Goal: Task Accomplishment & Management: Use online tool/utility

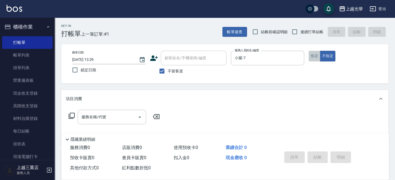
click at [313, 53] on button "指定" at bounding box center [315, 56] width 12 height 11
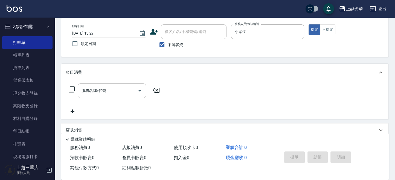
scroll to position [36, 0]
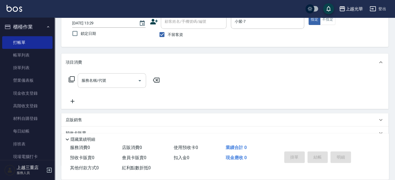
click at [120, 83] on input "服務名稱/代號" at bounding box center [107, 81] width 55 height 10
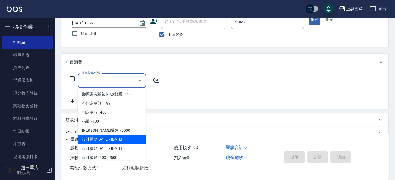
drag, startPoint x: 118, startPoint y: 138, endPoint x: 125, endPoint y: 129, distance: 11.7
click at [118, 138] on span "設計燙髮[DATE] - [DATE]" at bounding box center [112, 139] width 68 height 9
type input "設計燙髮1500(305)"
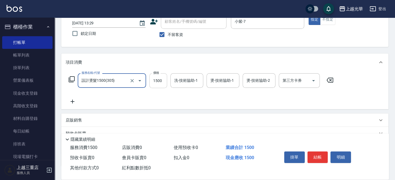
click at [164, 82] on input "1500" at bounding box center [158, 80] width 18 height 15
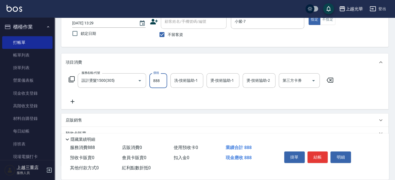
type input "888"
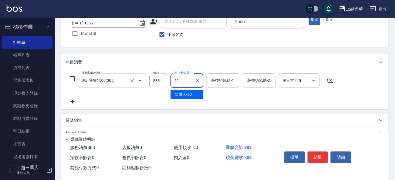
type input "[PERSON_NAME]-20"
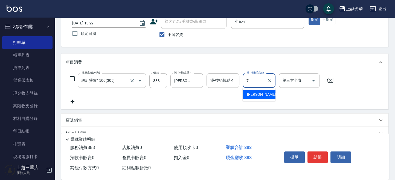
type input "小紫-7"
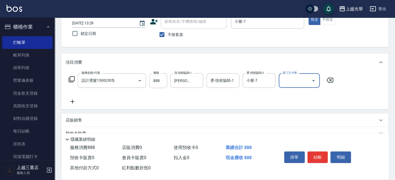
click at [72, 99] on icon at bounding box center [73, 101] width 14 height 7
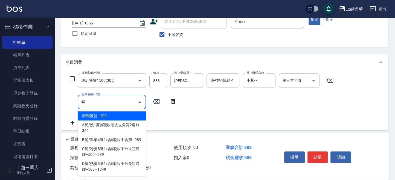
drag, startPoint x: 122, startPoint y: 115, endPoint x: 113, endPoint y: 117, distance: 8.9
click at [120, 116] on span "瞬間護髮 - 200" at bounding box center [112, 115] width 68 height 9
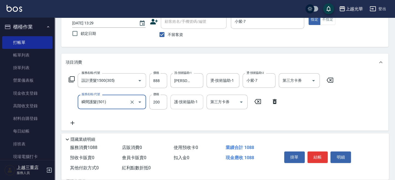
type input "瞬間護髮(501)"
click at [193, 103] on input "護-技術協助-1" at bounding box center [187, 102] width 28 height 10
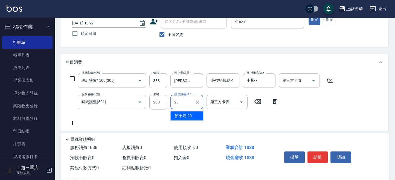
type input "[PERSON_NAME]-20"
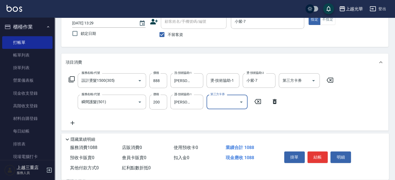
click at [340, 98] on div "服務名稱/代號 設計燙髮1500(305) 服務名稱/代號 價格 888 價格 洗-技術協助-1 [PERSON_NAME]-20 洗-技術協助-1 燙-技術…" at bounding box center [224, 100] width 327 height 59
click at [319, 153] on button "結帳" at bounding box center [318, 156] width 21 height 11
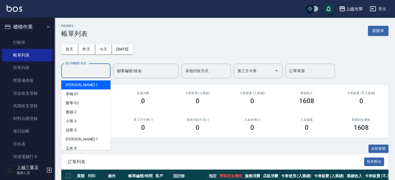
drag, startPoint x: 93, startPoint y: 71, endPoint x: 89, endPoint y: 71, distance: 3.6
click at [89, 71] on input "設計師編號/姓名" at bounding box center [86, 71] width 44 height 10
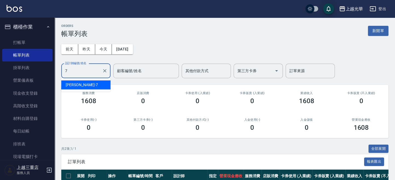
type input "小紫-7"
click at [105, 71] on icon "Clear" at bounding box center [104, 70] width 3 height 3
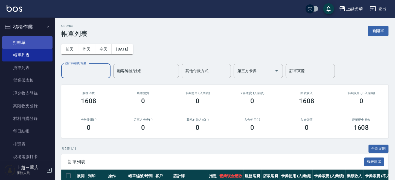
click at [15, 42] on link "打帳單" at bounding box center [27, 42] width 50 height 13
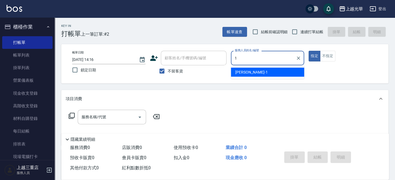
type input "1"
type button "true"
type input "小[PERSON_NAME]-1"
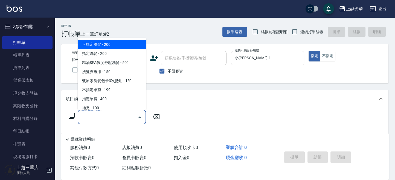
drag, startPoint x: 108, startPoint y: 117, endPoint x: 158, endPoint y: 110, distance: 50.3
click at [107, 117] on input "服務名稱/代號" at bounding box center [107, 117] width 55 height 10
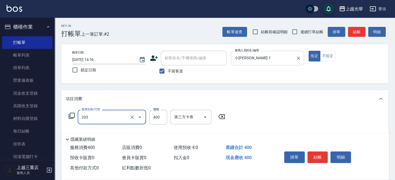
type input "指定單剪(203)"
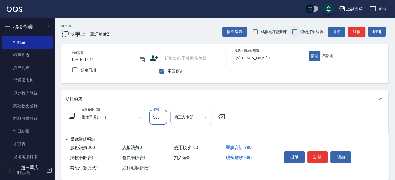
type input "300"
click at [293, 33] on input "連續打單結帳" at bounding box center [294, 31] width 11 height 11
checkbox input "true"
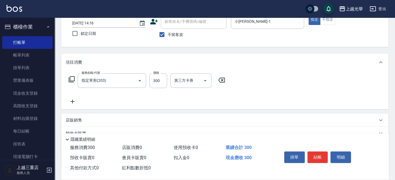
click at [75, 103] on icon at bounding box center [73, 101] width 14 height 7
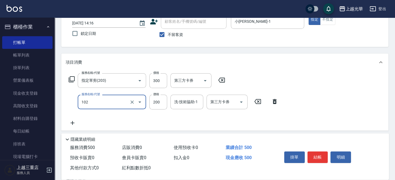
type input "指定洗髮(102)"
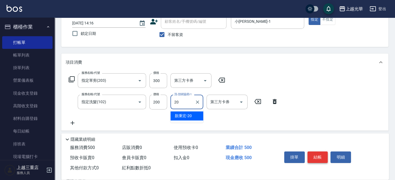
type input "[PERSON_NAME]-20"
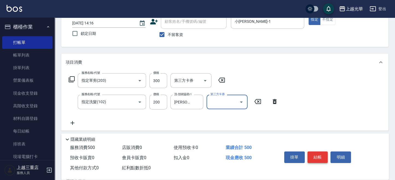
click at [310, 151] on button "結帳" at bounding box center [318, 156] width 21 height 11
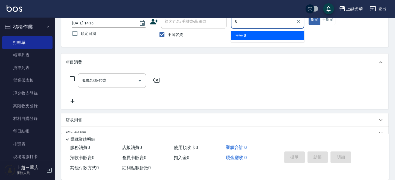
type input "玉米-8"
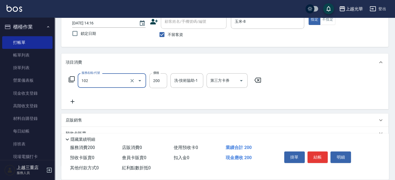
type input "指定洗髮(102)"
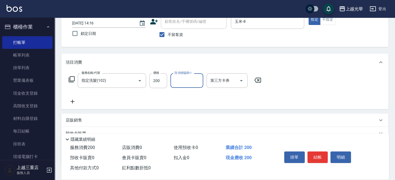
type input "8"
type input "[PERSON_NAME]-20"
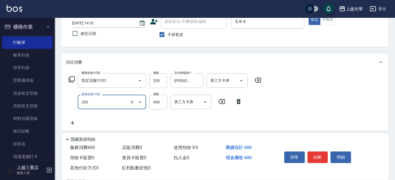
type input "指定單剪(203)"
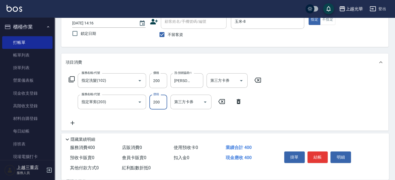
type input "200"
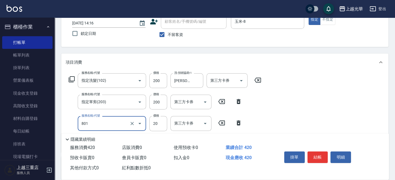
type input "潤絲(801)"
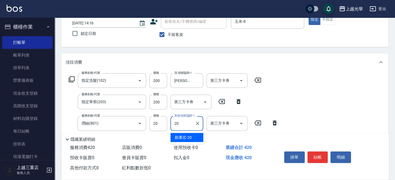
type input "[PERSON_NAME]-20"
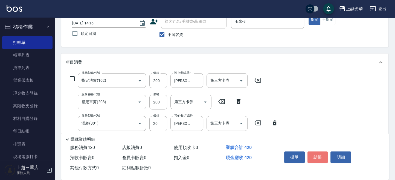
drag, startPoint x: 312, startPoint y: 153, endPoint x: 307, endPoint y: 149, distance: 5.8
click at [312, 152] on button "結帳" at bounding box center [318, 156] width 21 height 11
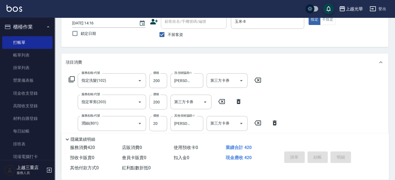
type input "[DATE] 14:23"
